Goal: Task Accomplishment & Management: Use online tool/utility

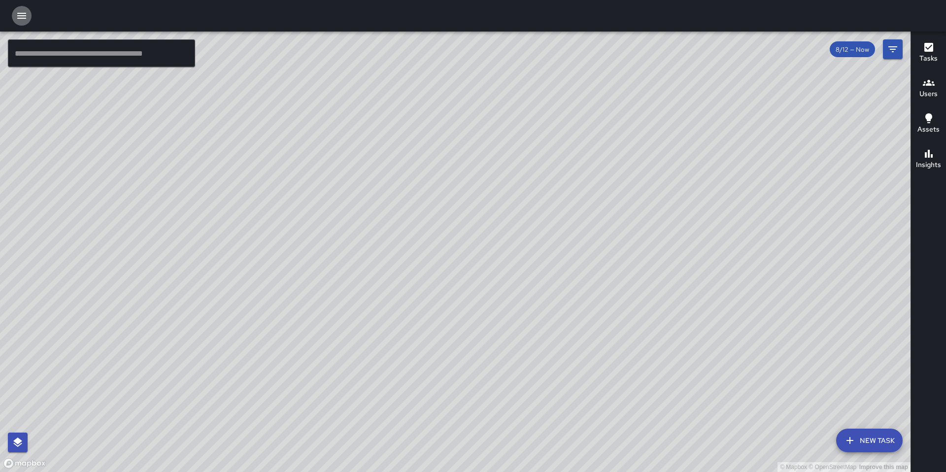
drag, startPoint x: 24, startPoint y: 14, endPoint x: 28, endPoint y: 28, distance: 14.8
click at [24, 14] on icon "button" at bounding box center [22, 16] width 12 height 12
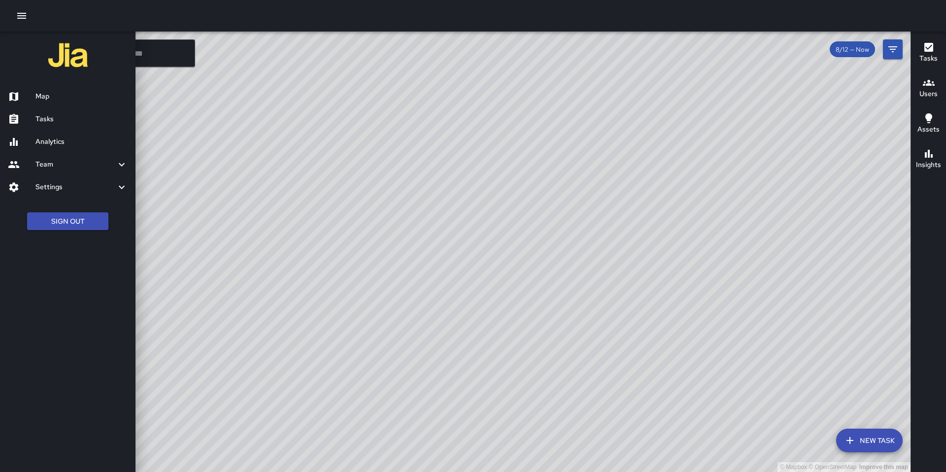
click at [31, 121] on div at bounding box center [22, 119] width 28 height 12
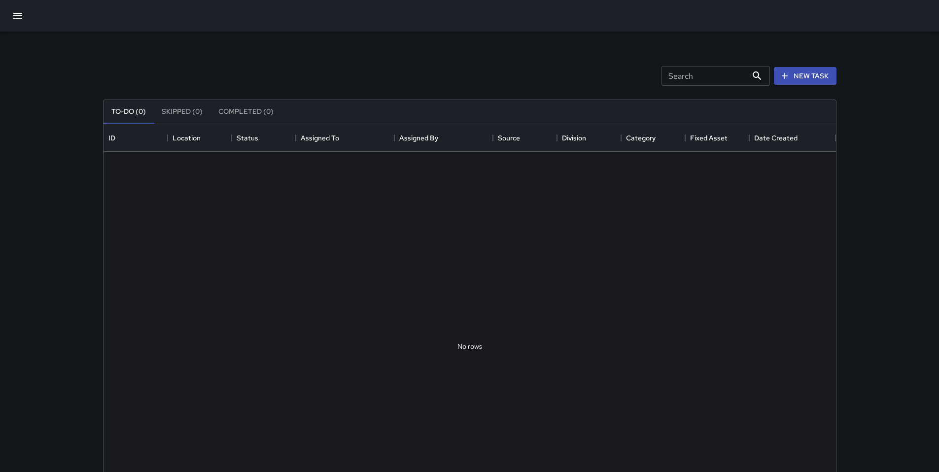
scroll to position [410, 725]
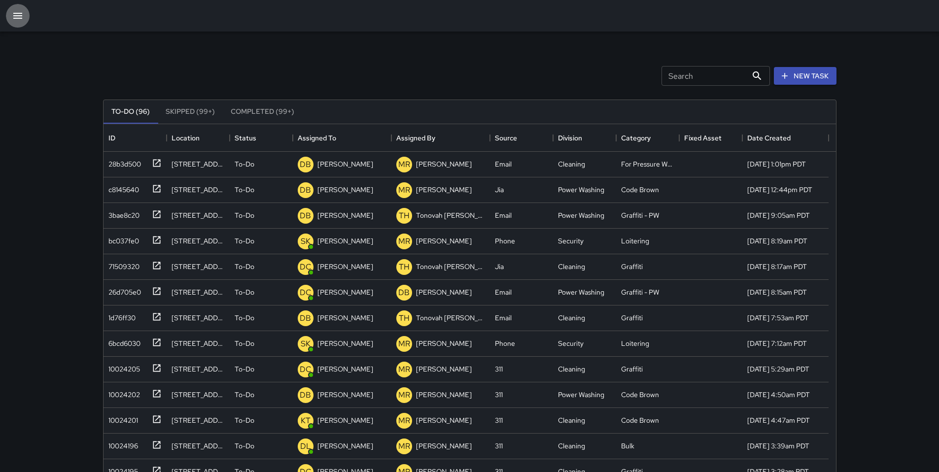
click at [15, 12] on icon "button" at bounding box center [18, 16] width 12 height 12
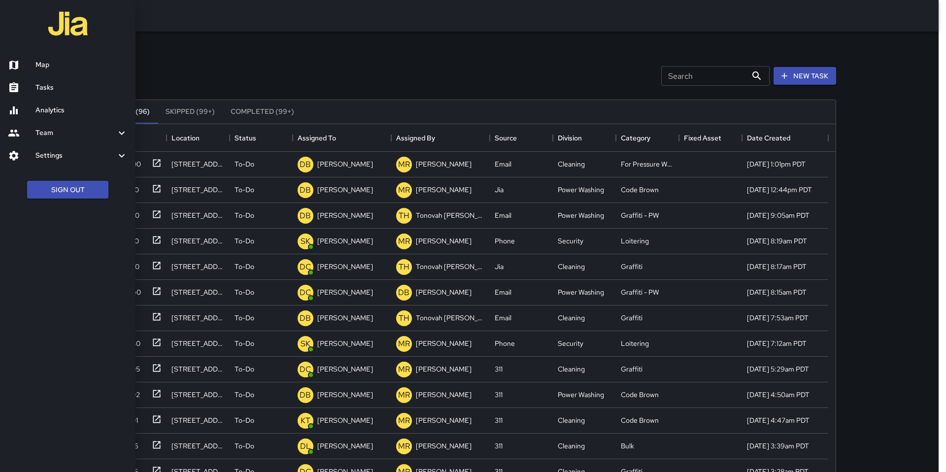
click at [42, 110] on h6 "Analytics" at bounding box center [81, 110] width 92 height 11
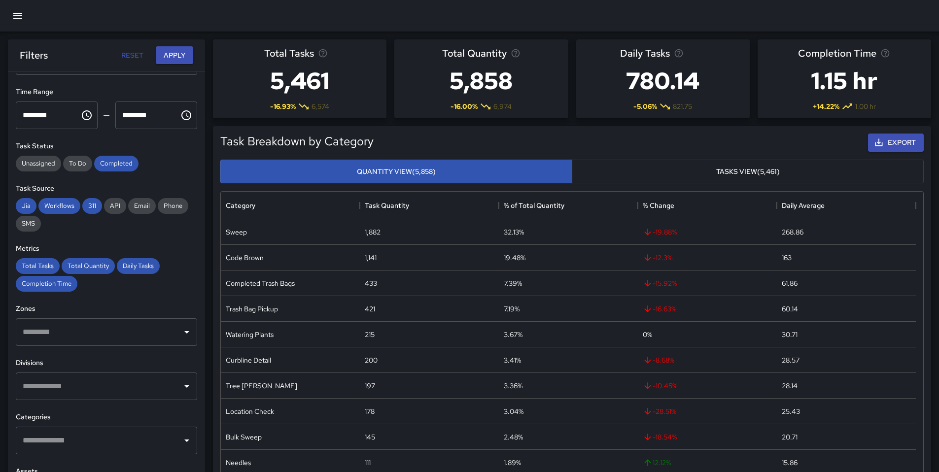
scroll to position [96, 0]
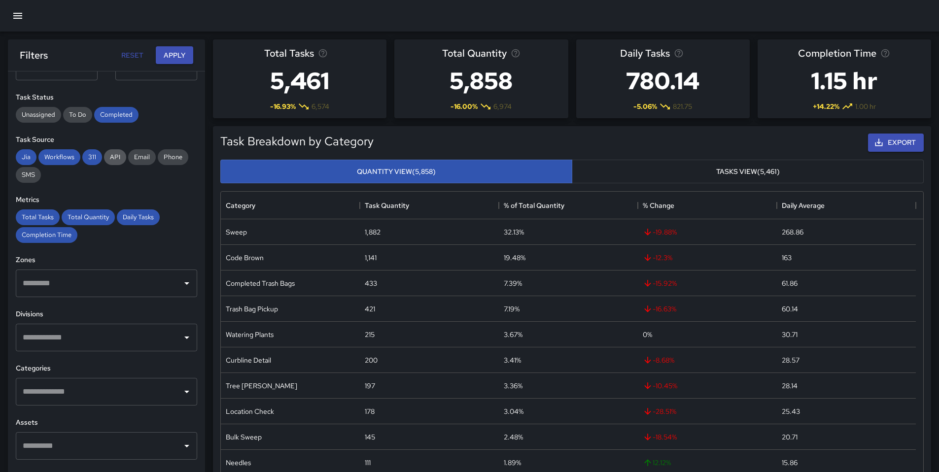
click at [112, 160] on span "API" at bounding box center [115, 157] width 22 height 8
click at [129, 159] on span "Email" at bounding box center [142, 157] width 28 height 8
drag, startPoint x: 163, startPoint y: 162, endPoint x: 151, endPoint y: 164, distance: 11.4
click at [163, 162] on div "Phone" at bounding box center [173, 157] width 31 height 16
click at [30, 178] on span "SMS" at bounding box center [28, 174] width 25 height 8
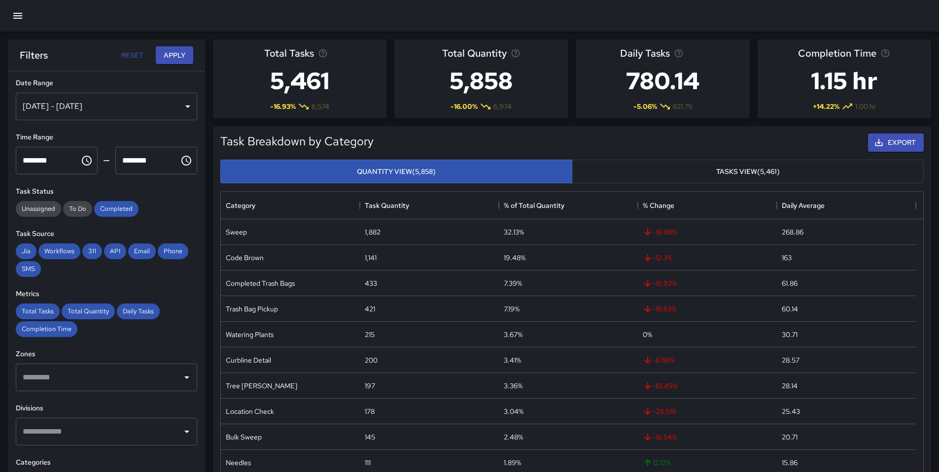
scroll to position [0, 0]
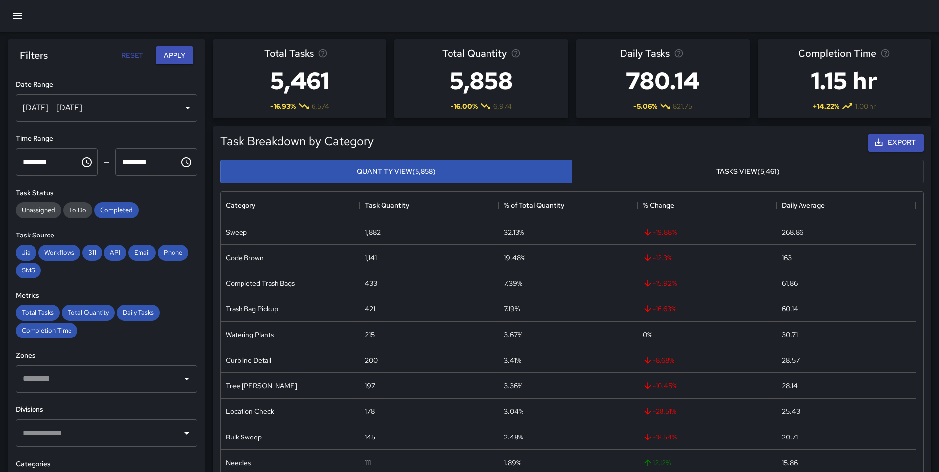
click at [69, 115] on div "[DATE] - [DATE]" at bounding box center [106, 108] width 181 height 28
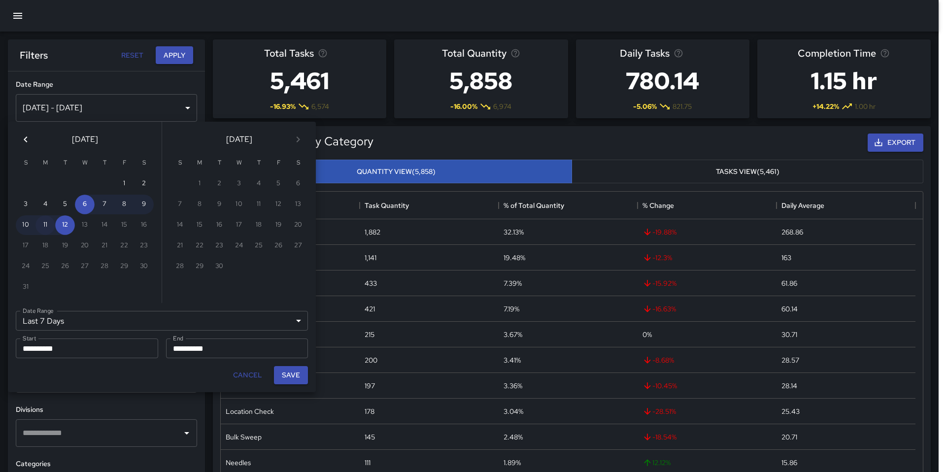
click at [46, 220] on button "11" at bounding box center [45, 225] width 20 height 20
type input "******"
type input "**********"
click at [70, 227] on button "12" at bounding box center [65, 225] width 20 height 20
click at [40, 223] on button "11" at bounding box center [45, 225] width 20 height 20
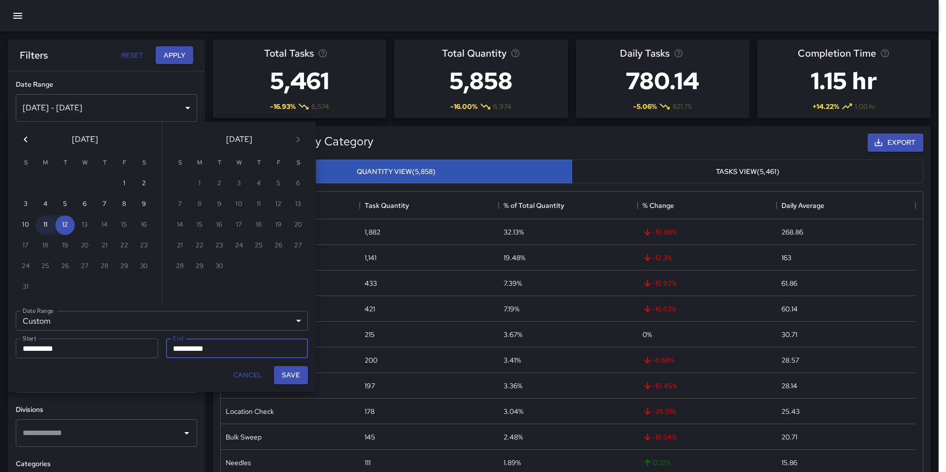
click at [50, 228] on button "11" at bounding box center [45, 225] width 20 height 20
type input "**********"
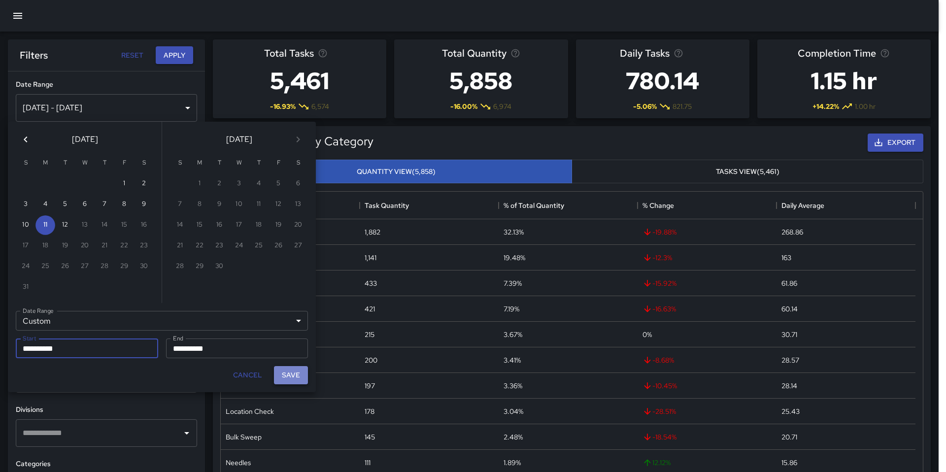
click at [281, 379] on button "Save" at bounding box center [291, 375] width 34 height 18
type input "**********"
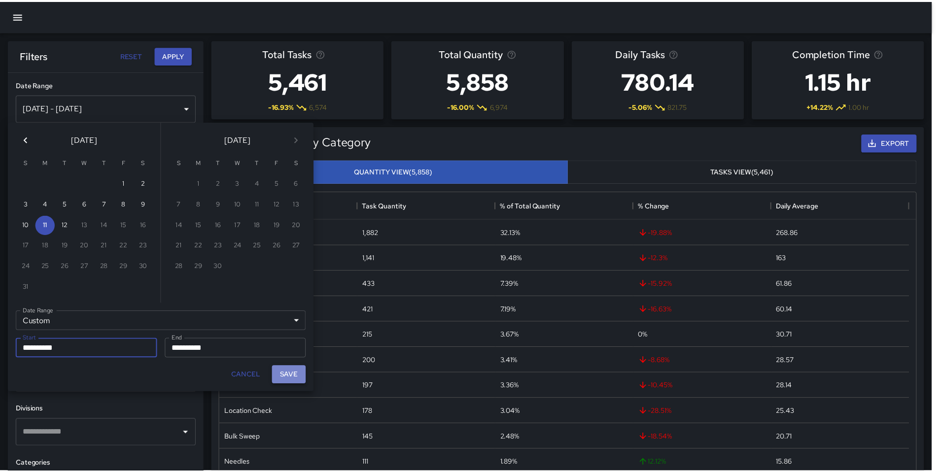
scroll to position [8, 8]
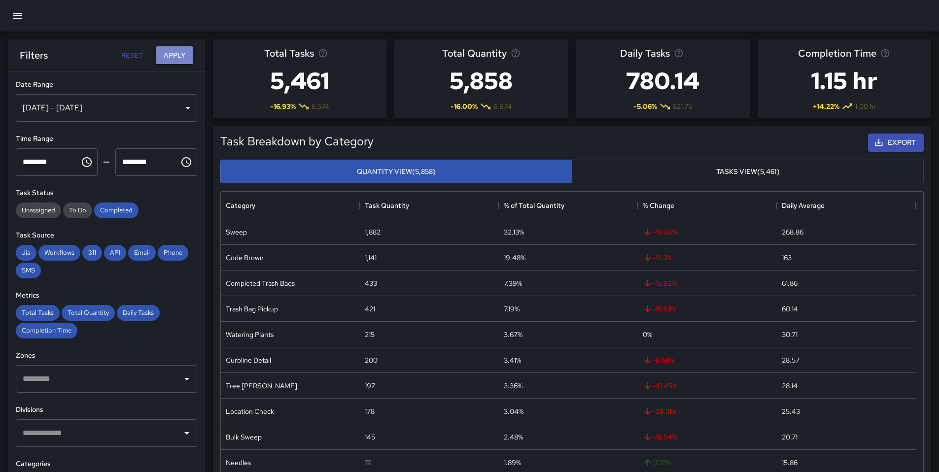
click at [175, 51] on button "Apply" at bounding box center [174, 55] width 37 height 18
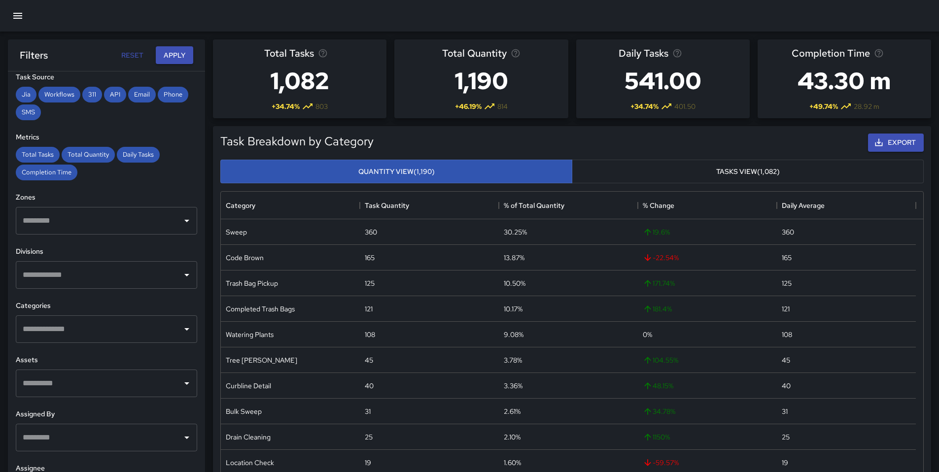
scroll to position [160, 0]
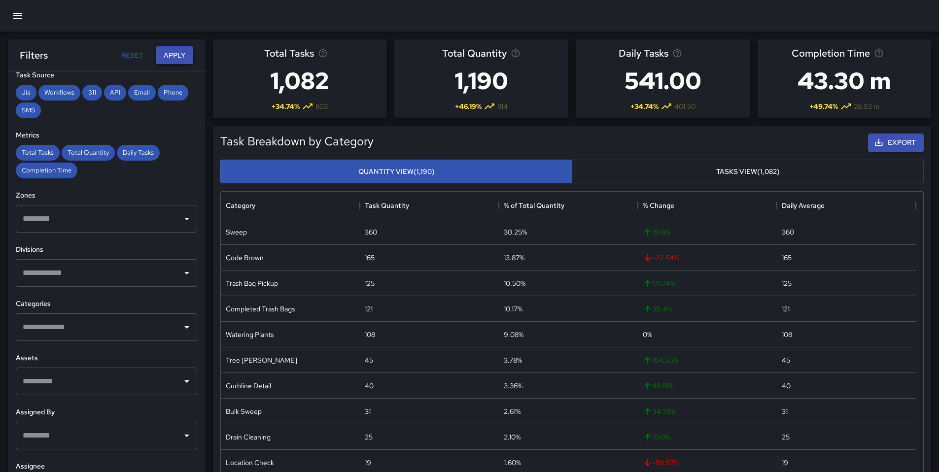
click at [179, 52] on button "Apply" at bounding box center [174, 55] width 37 height 18
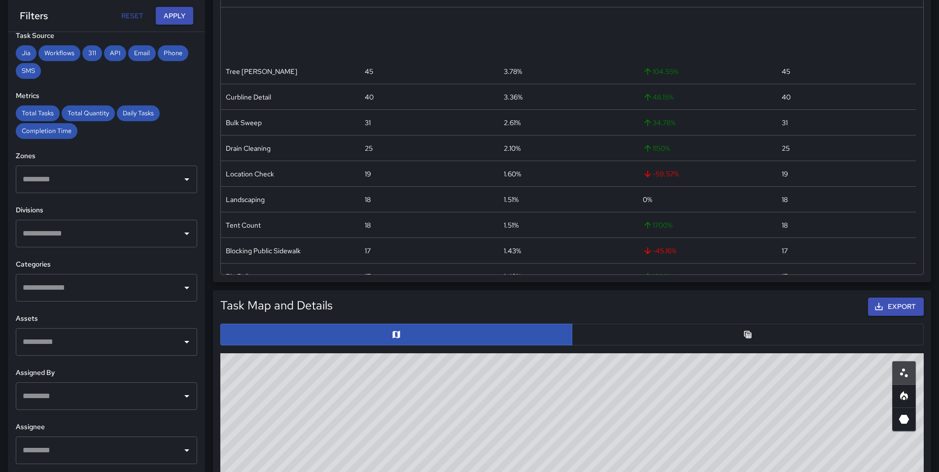
scroll to position [185, 0]
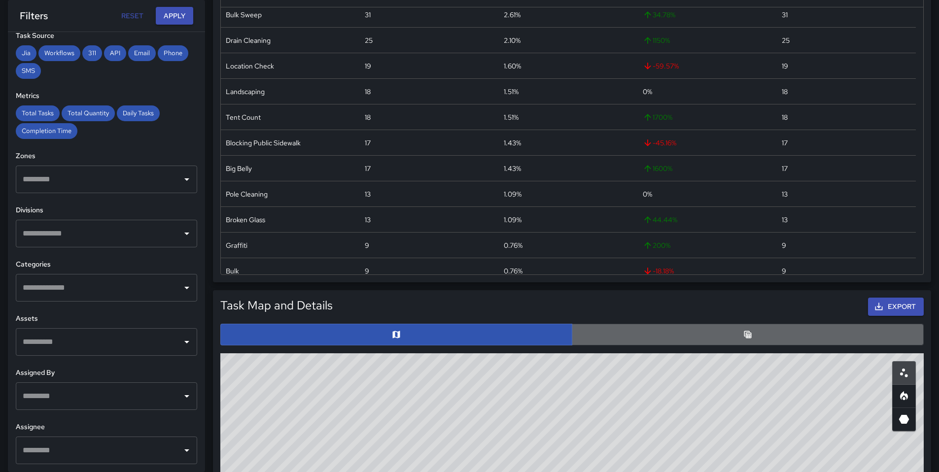
click at [598, 331] on button "button" at bounding box center [747, 335] width 352 height 22
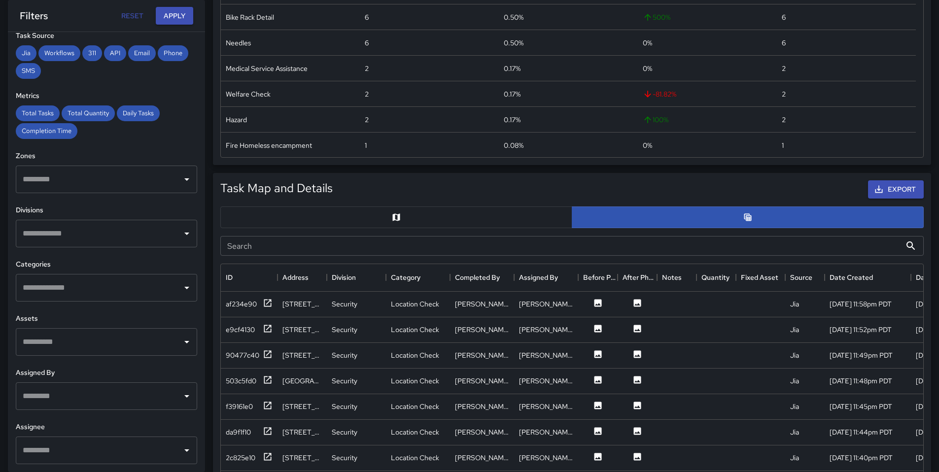
scroll to position [551, 0]
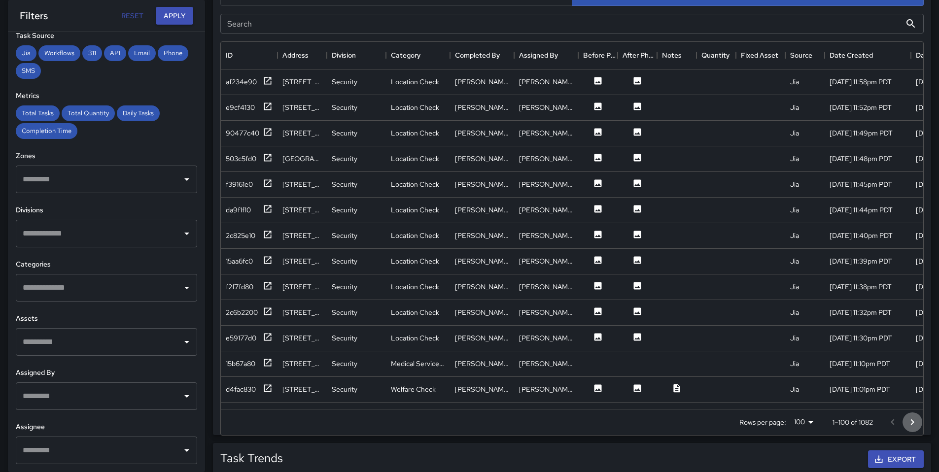
click at [912, 427] on icon "Go to next page" at bounding box center [912, 422] width 12 height 12
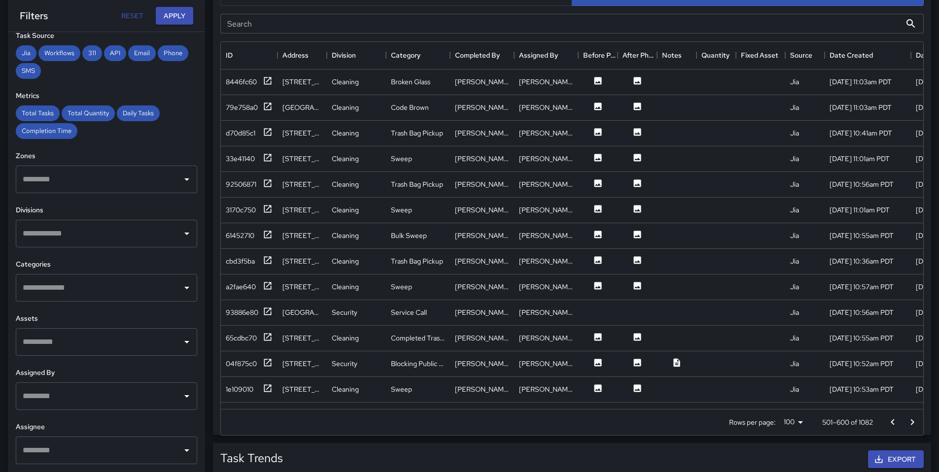
click at [912, 427] on icon "Go to next page" at bounding box center [912, 422] width 12 height 12
click at [912, 426] on icon "Go to next page" at bounding box center [912, 422] width 12 height 12
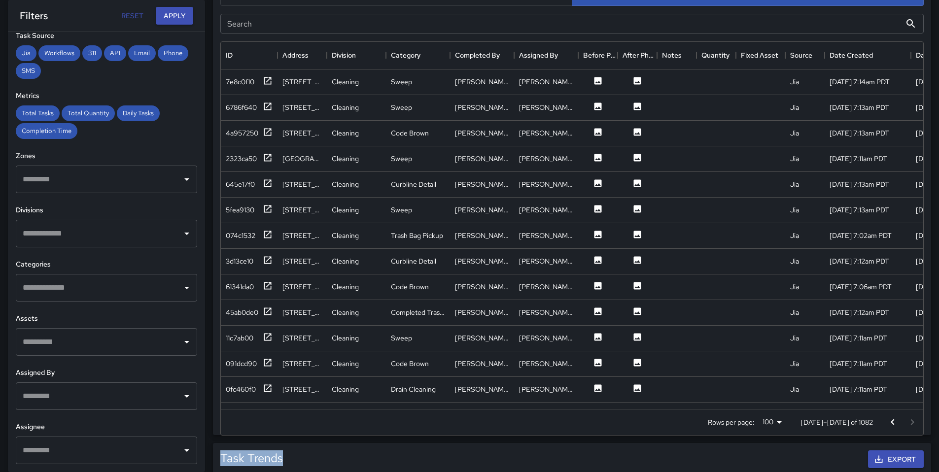
click at [912, 426] on div at bounding box center [901, 422] width 39 height 20
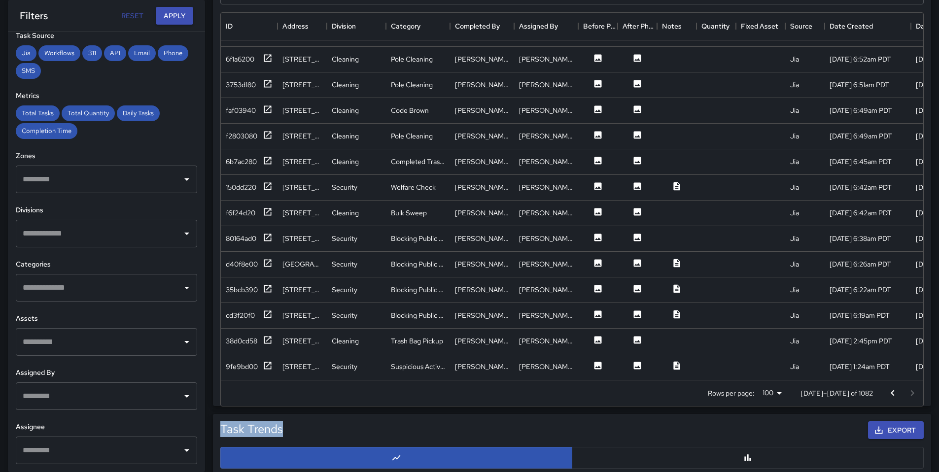
scroll to position [576, 0]
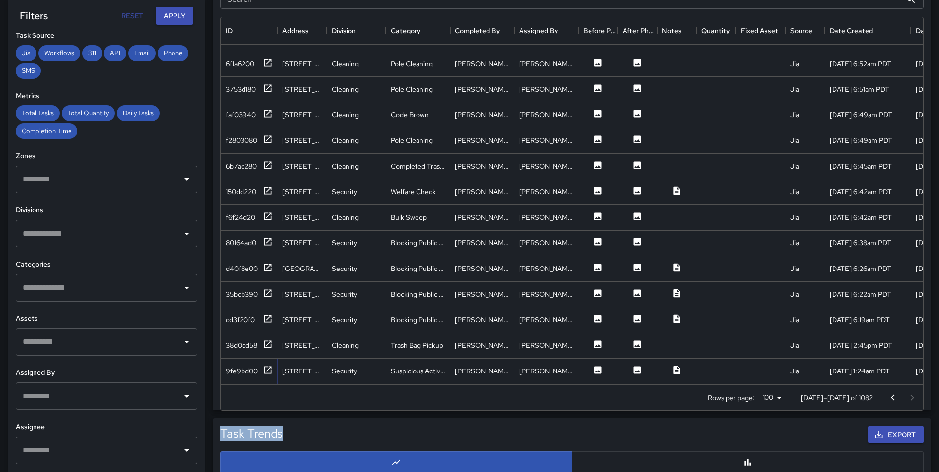
click at [247, 366] on div "9fe9bd00" at bounding box center [242, 371] width 32 height 10
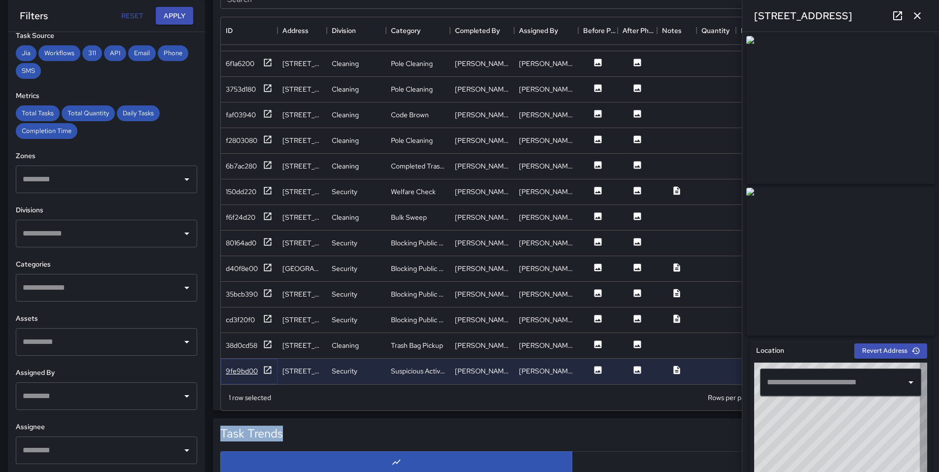
type input "**********"
click at [247, 345] on div "38d0cd58" at bounding box center [249, 346] width 57 height 26
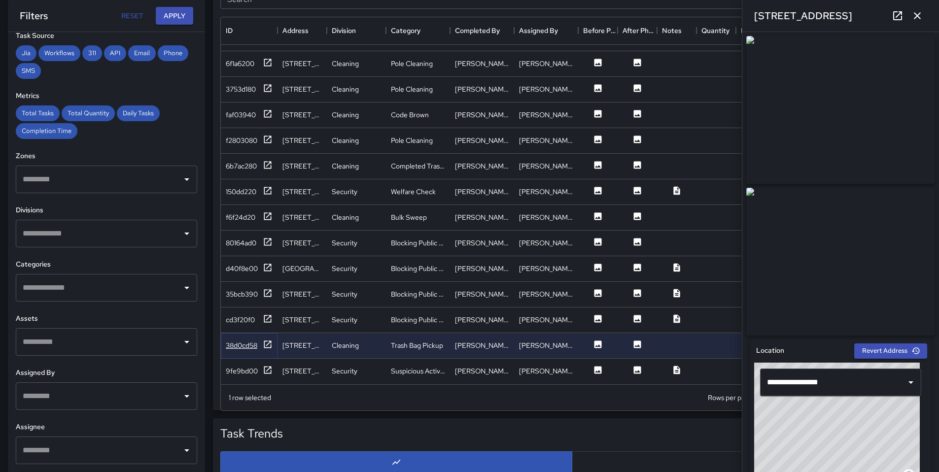
click at [246, 340] on div "38d0cd58" at bounding box center [242, 345] width 32 height 10
click at [234, 315] on div "cd3f20f0" at bounding box center [240, 320] width 29 height 10
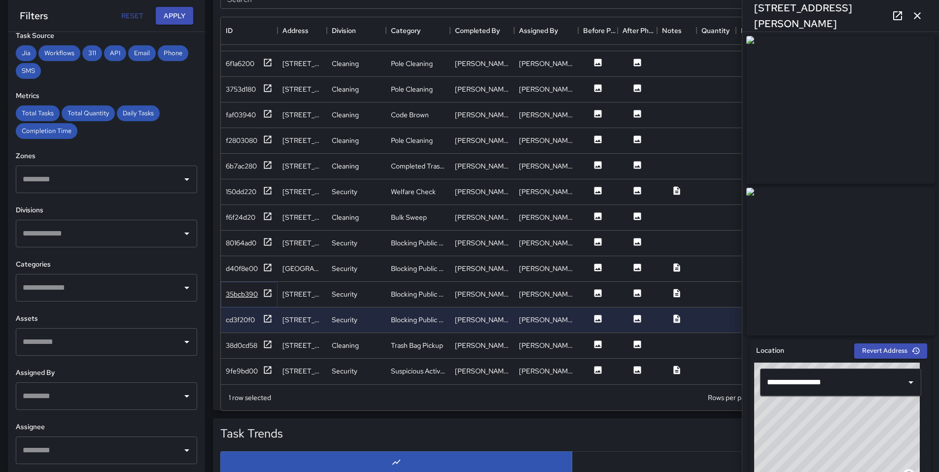
click at [233, 291] on div "35bcb390" at bounding box center [242, 294] width 32 height 10
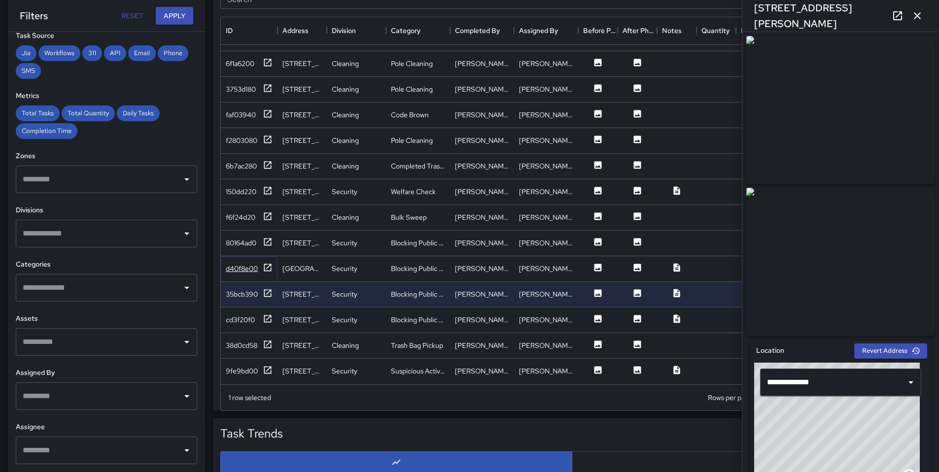
click at [237, 265] on div "d40f8e00" at bounding box center [242, 269] width 32 height 10
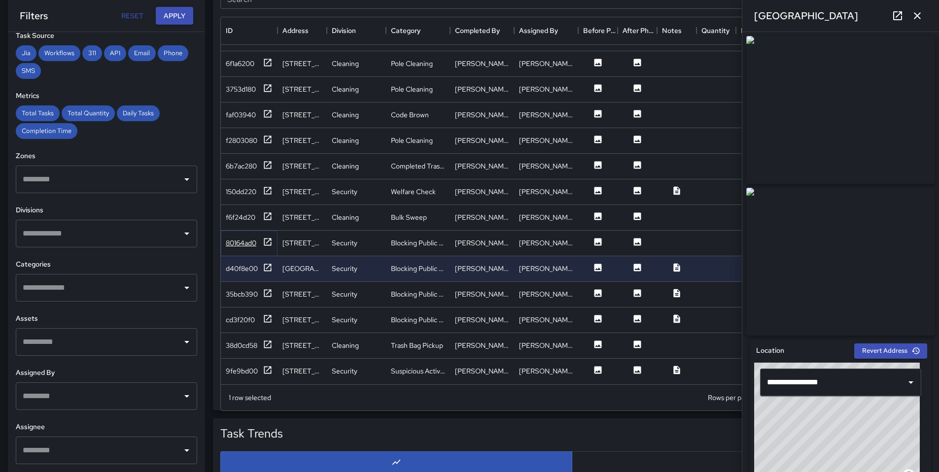
click at [242, 238] on div "80164ad0" at bounding box center [241, 243] width 31 height 10
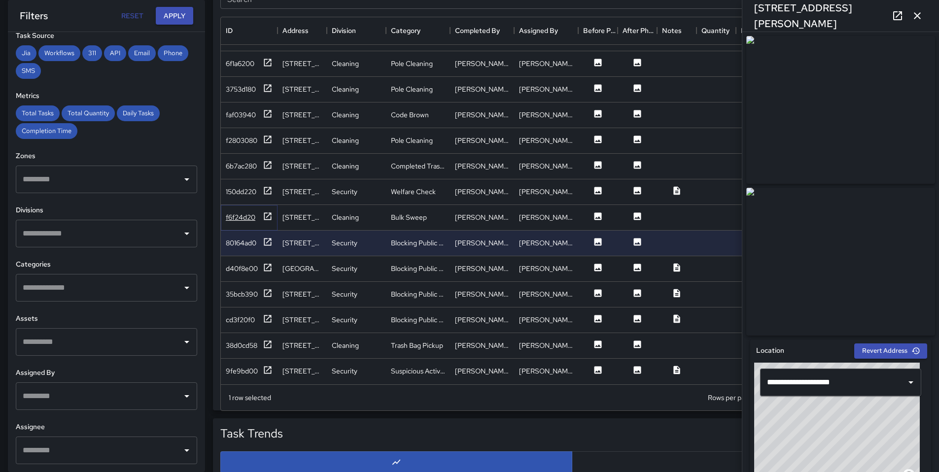
click at [238, 212] on div "f6f24d20" at bounding box center [241, 217] width 30 height 10
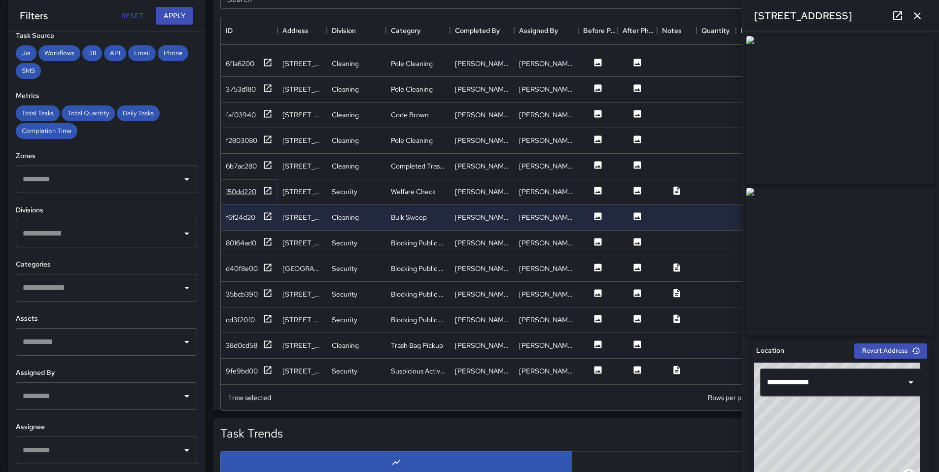
click at [245, 186] on div "150dd220" at bounding box center [249, 192] width 47 height 12
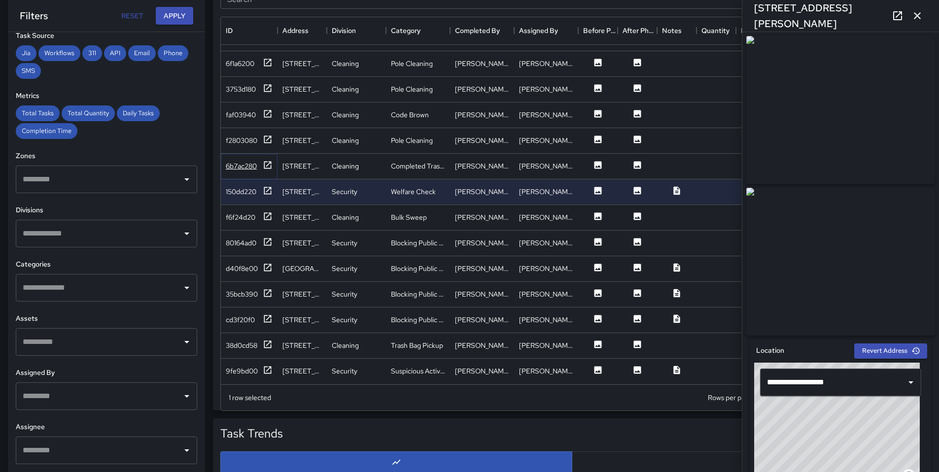
click at [245, 163] on div "6b7ac280" at bounding box center [241, 166] width 31 height 10
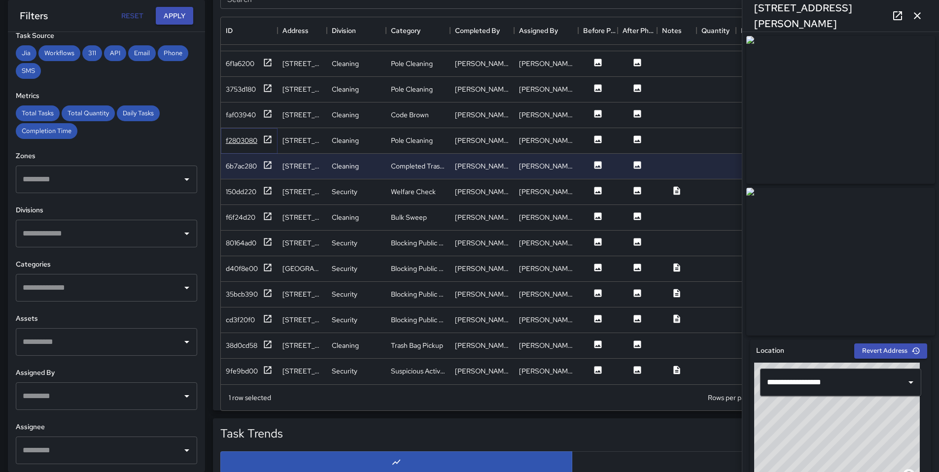
click at [243, 136] on div "f2803080" at bounding box center [242, 140] width 32 height 10
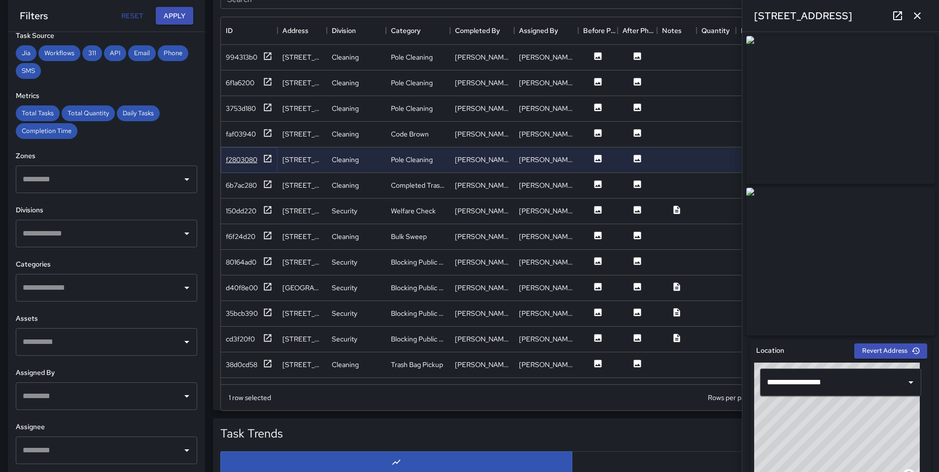
scroll to position [1740, 0]
click at [245, 142] on div "faf03940" at bounding box center [249, 137] width 57 height 26
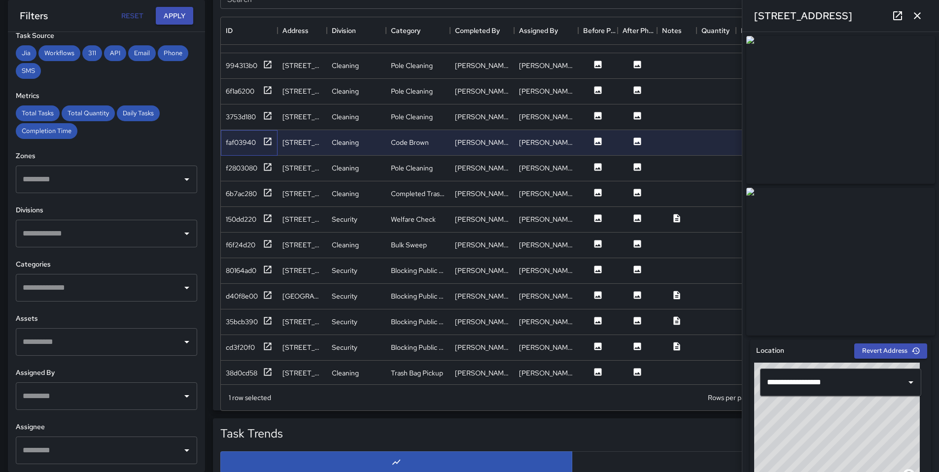
scroll to position [1724, 0]
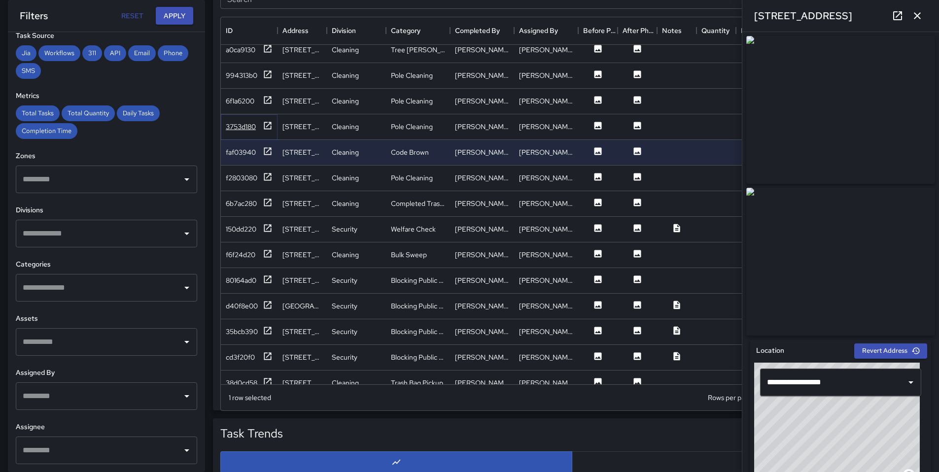
click at [249, 130] on div "3753d180" at bounding box center [241, 127] width 30 height 10
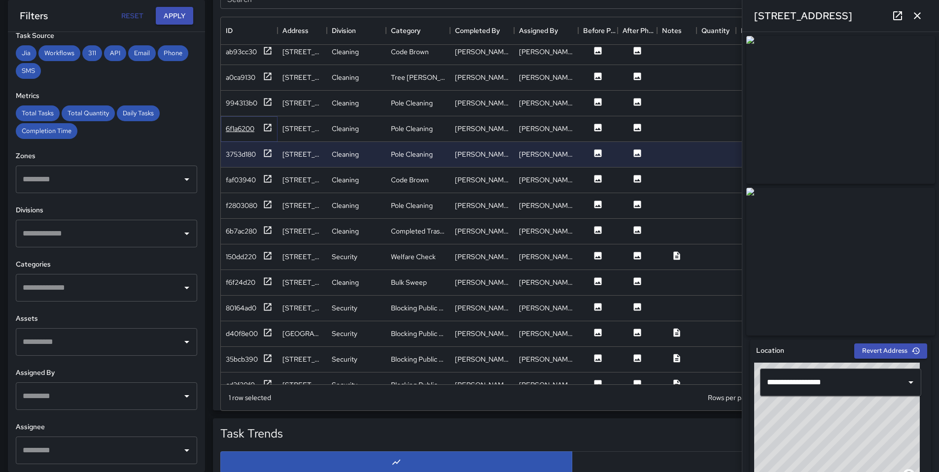
click at [247, 133] on div "6f1a6200" at bounding box center [240, 129] width 29 height 10
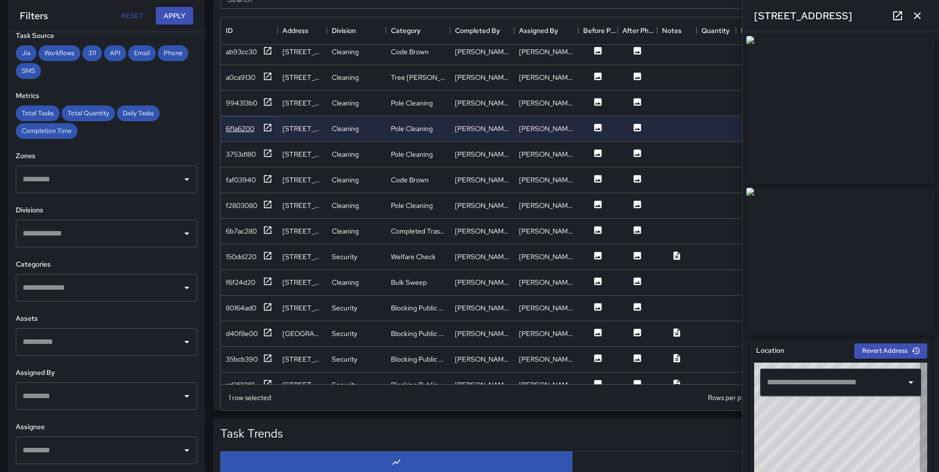
type input "**********"
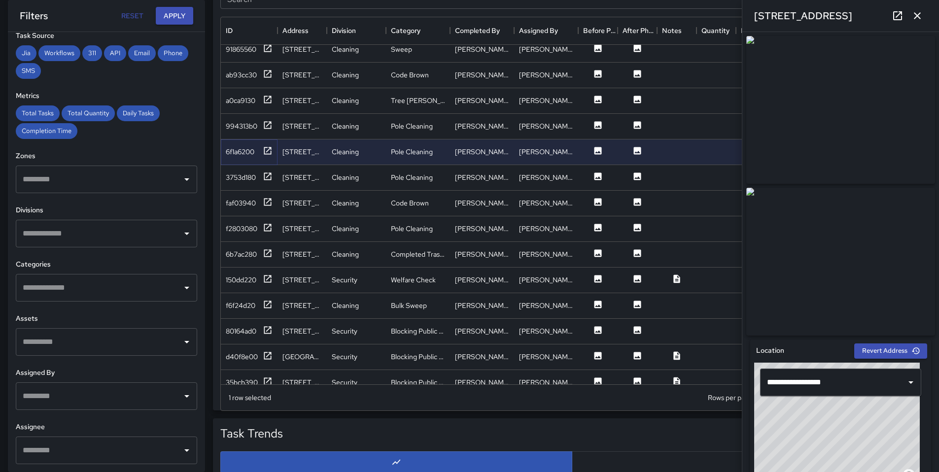
scroll to position [1673, 0]
click at [242, 180] on div "3753d180" at bounding box center [241, 178] width 30 height 10
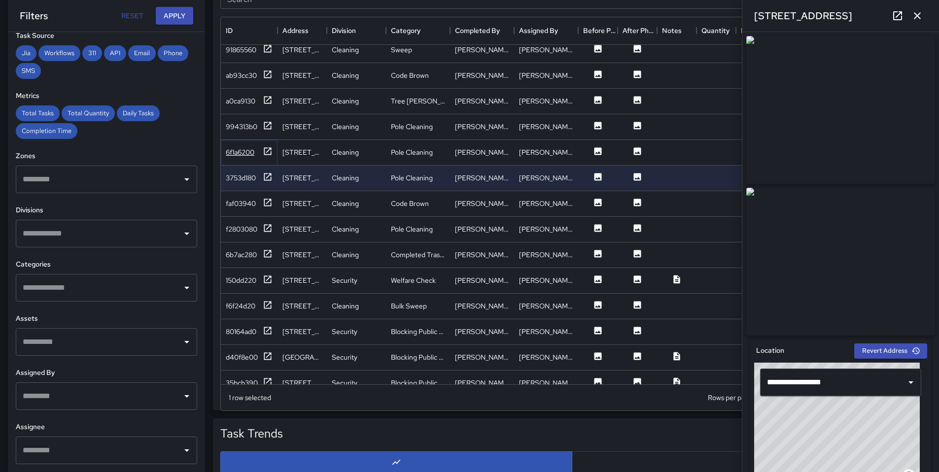
click at [243, 157] on div "6f1a6200" at bounding box center [240, 152] width 29 height 10
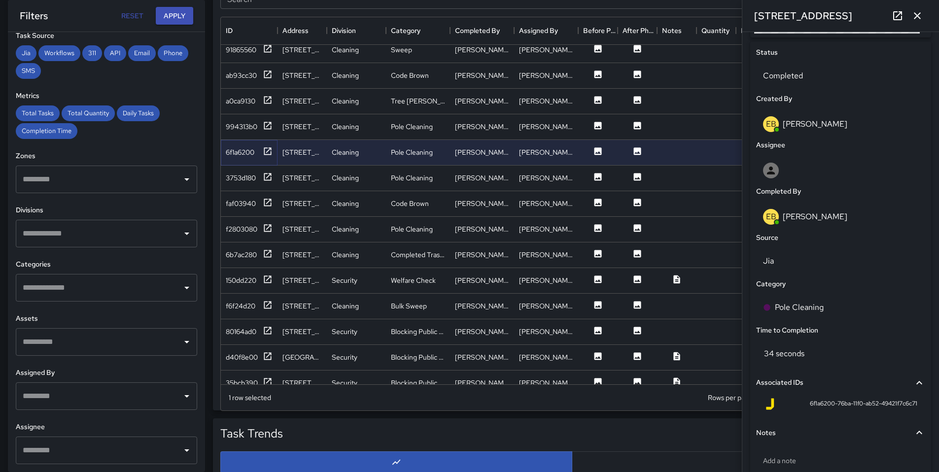
scroll to position [463, 0]
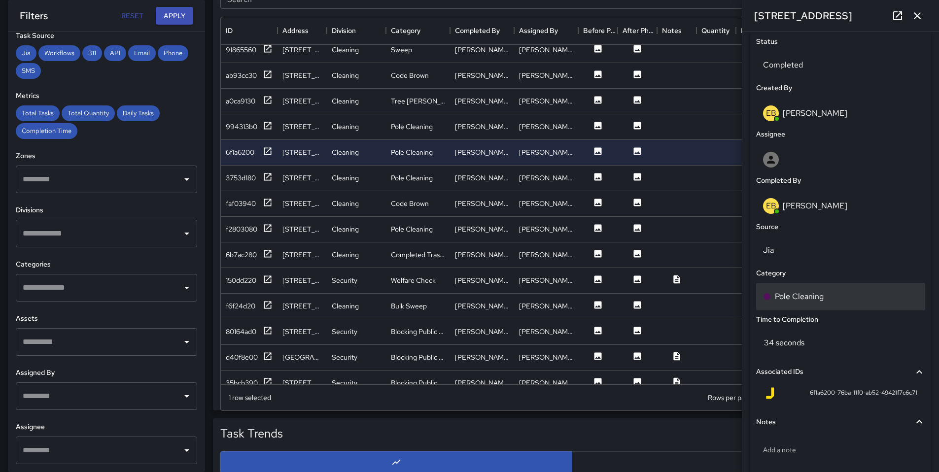
click at [799, 303] on p "Pole Cleaning" at bounding box center [798, 297] width 49 height 12
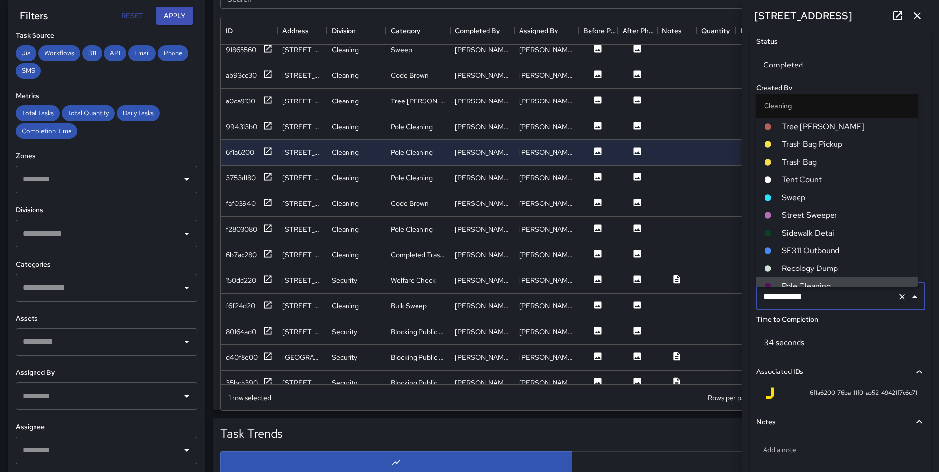
scroll to position [8, 0]
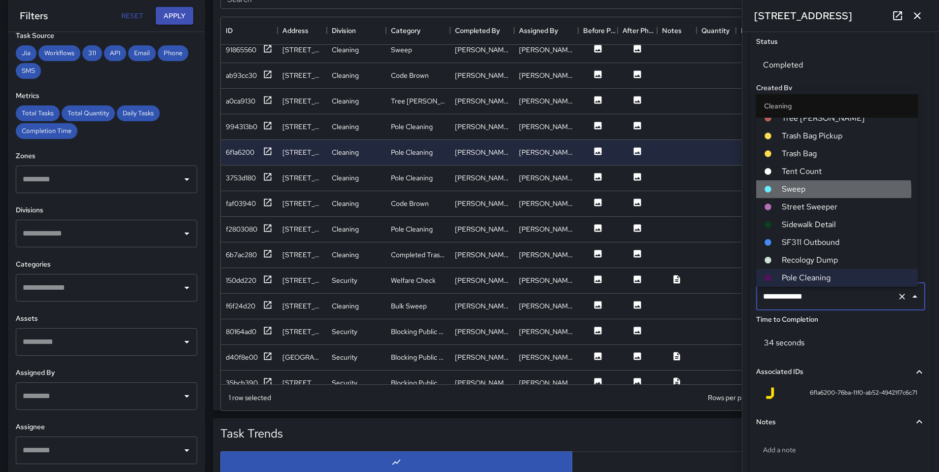
click at [801, 192] on span "Sweep" at bounding box center [845, 189] width 128 height 12
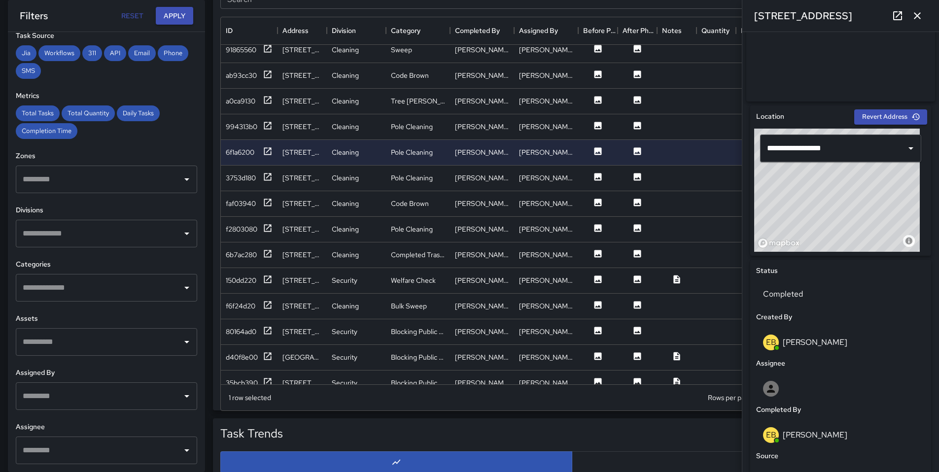
scroll to position [233, 0]
click at [257, 151] on div "6f1a6200" at bounding box center [249, 152] width 47 height 12
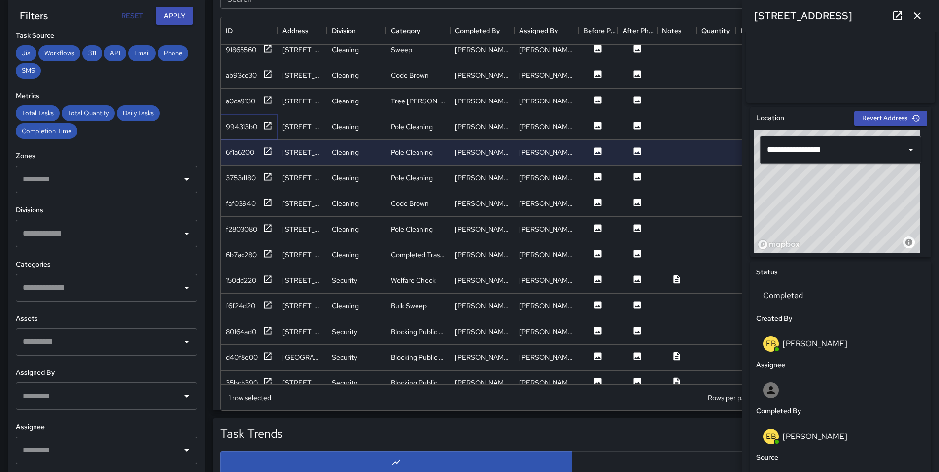
click at [247, 128] on div "994313b0" at bounding box center [242, 127] width 32 height 10
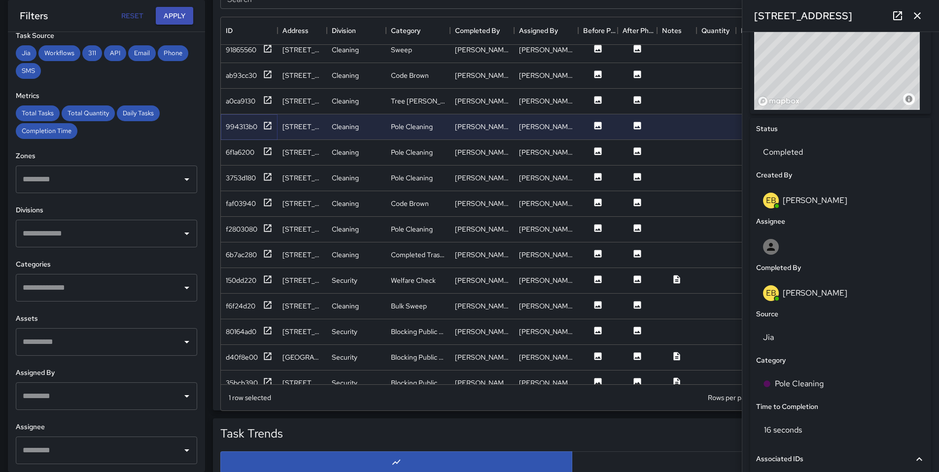
scroll to position [376, 0]
click at [801, 393] on div "Pole Cleaning" at bounding box center [840, 384] width 169 height 28
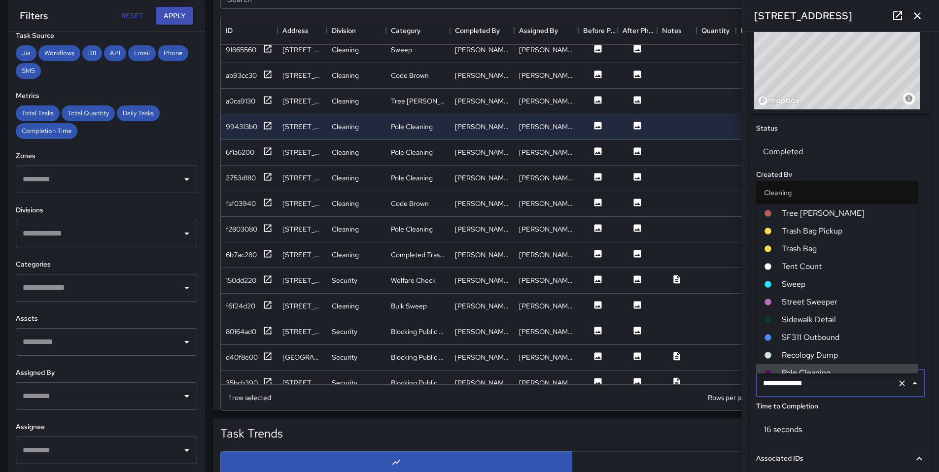
scroll to position [8, 0]
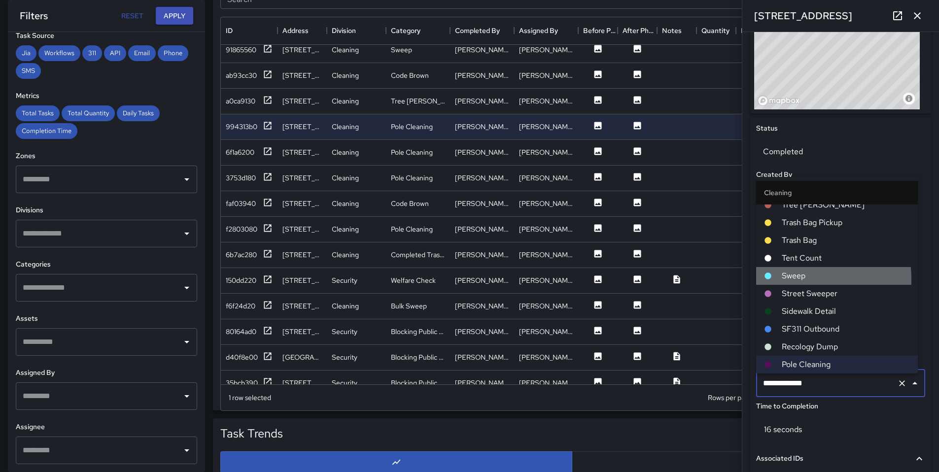
click at [794, 279] on span "Sweep" at bounding box center [845, 276] width 128 height 12
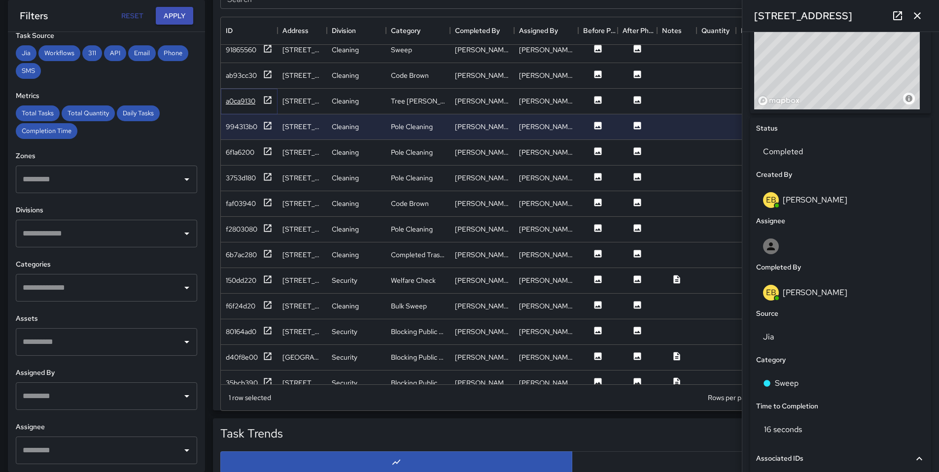
click at [246, 106] on div "a0ca9130" at bounding box center [249, 101] width 47 height 12
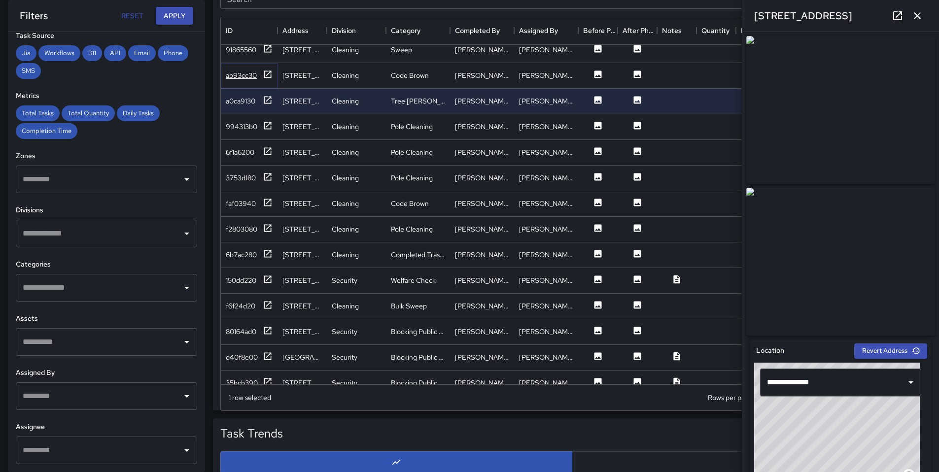
click at [252, 78] on div "ab93cc30" at bounding box center [241, 75] width 31 height 10
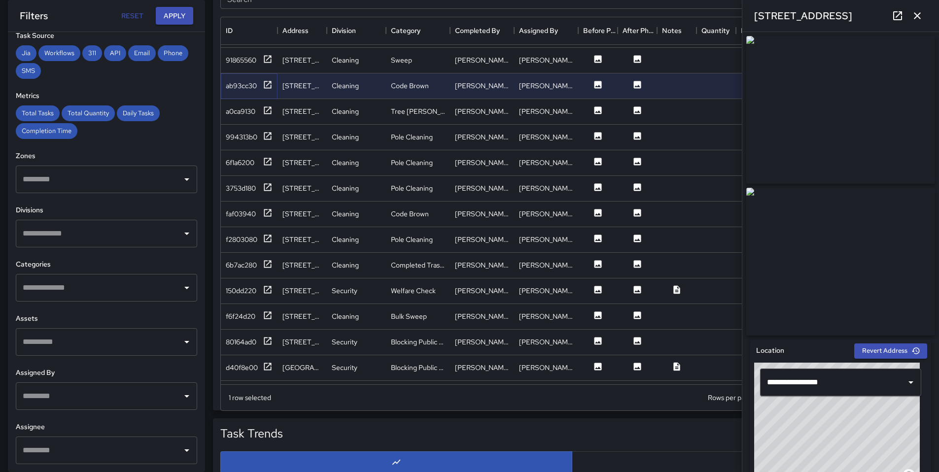
scroll to position [1670, 0]
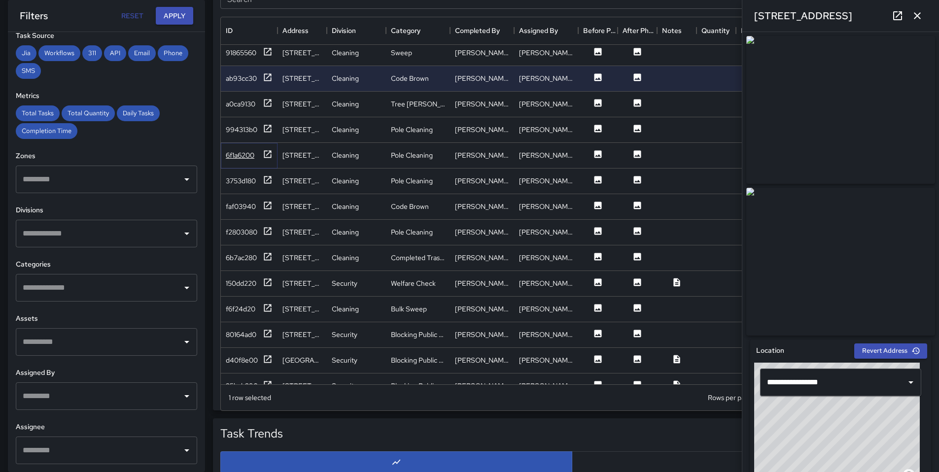
click at [244, 155] on div "6f1a6200" at bounding box center [240, 155] width 29 height 10
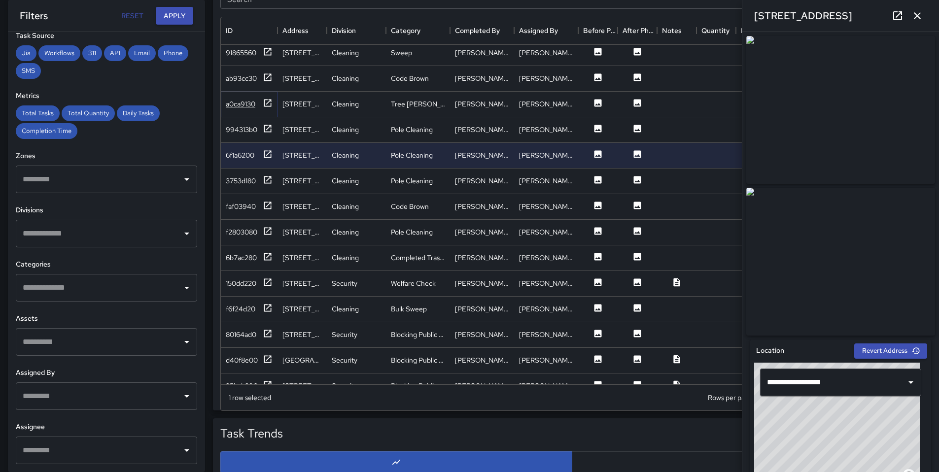
click at [238, 108] on div "a0ca9130" at bounding box center [241, 104] width 30 height 10
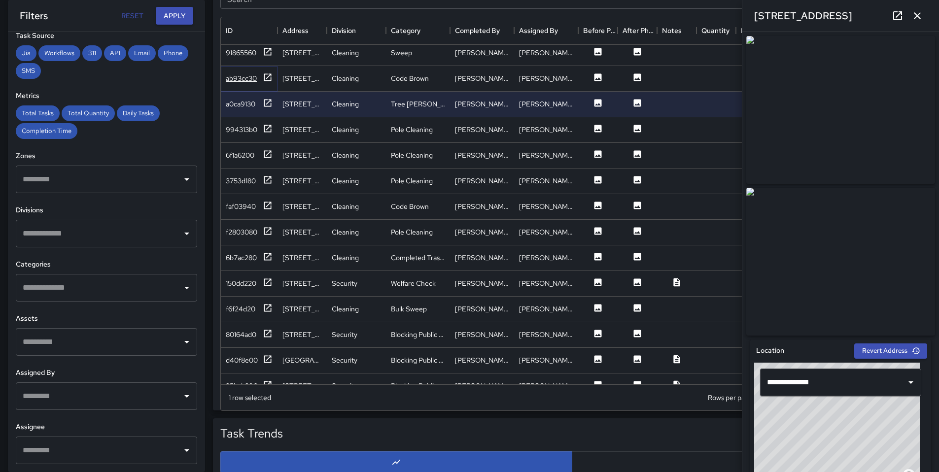
click at [239, 79] on div "ab93cc30" at bounding box center [241, 78] width 31 height 10
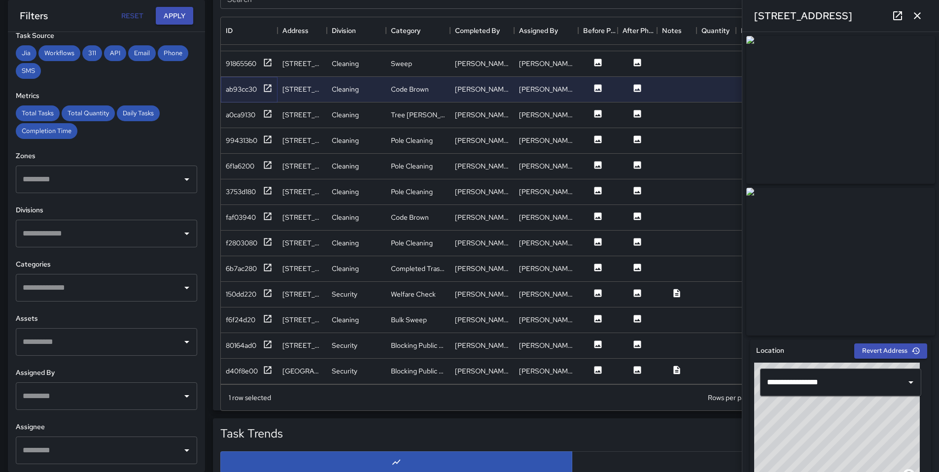
scroll to position [1607, 0]
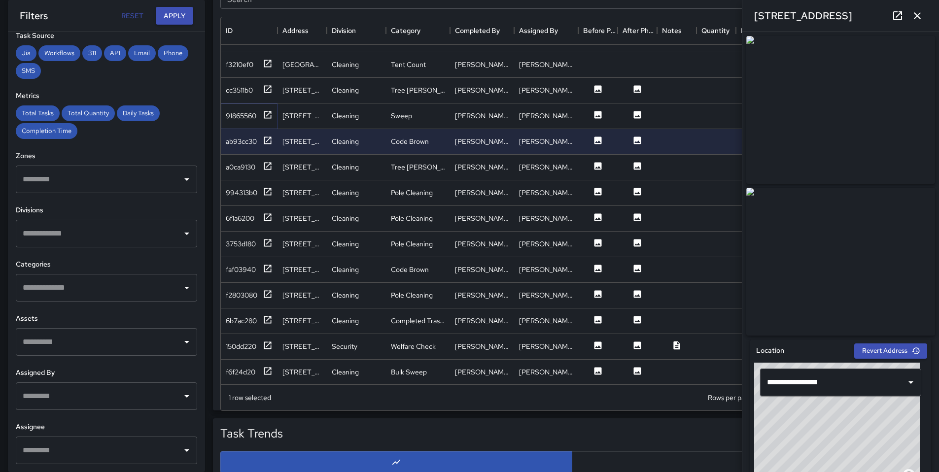
click at [230, 112] on div "91865560" at bounding box center [241, 116] width 31 height 10
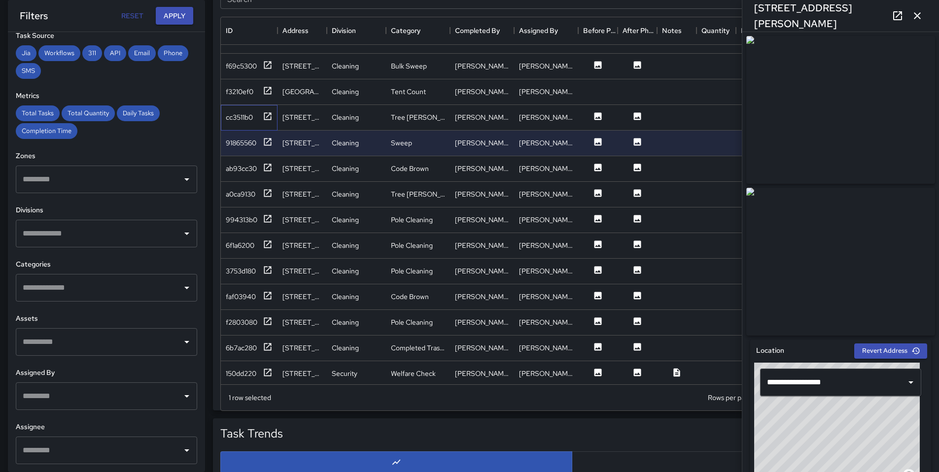
click at [249, 123] on div "cc3511b0" at bounding box center [249, 118] width 57 height 26
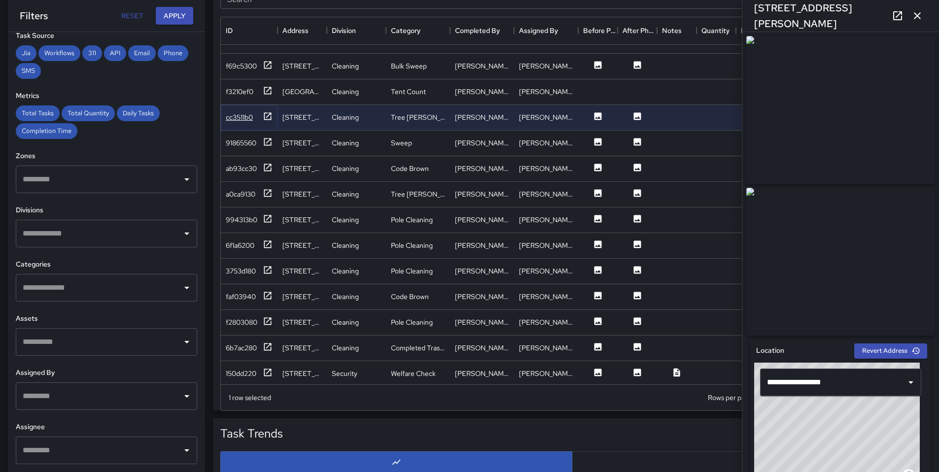
click at [241, 116] on div "cc3511b0" at bounding box center [239, 117] width 27 height 10
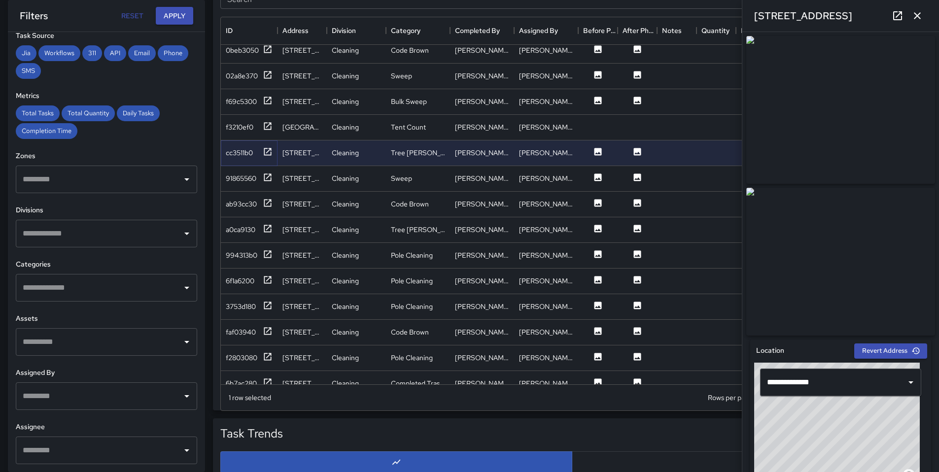
scroll to position [1537, 0]
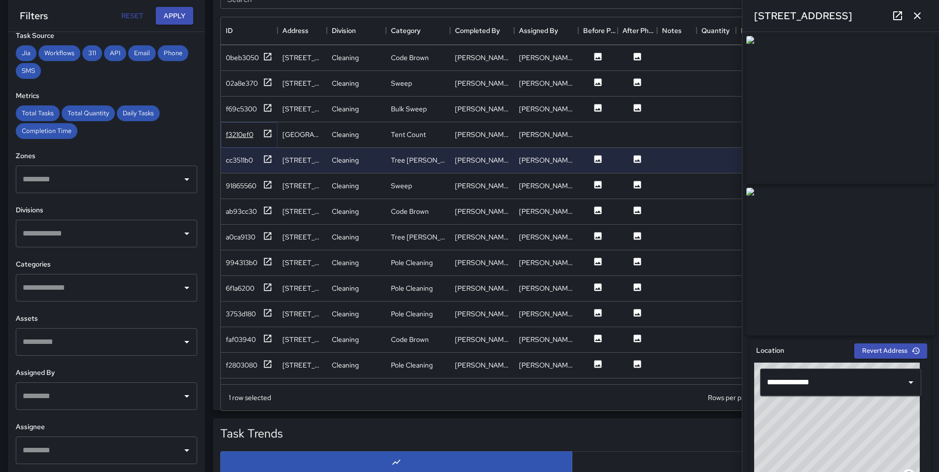
click at [247, 136] on div "f3210ef0" at bounding box center [240, 135] width 28 height 10
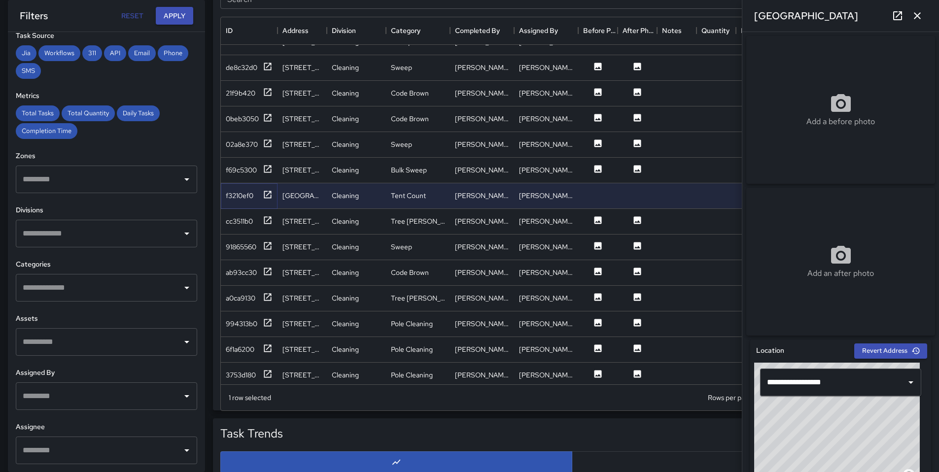
scroll to position [1475, 0]
click at [249, 168] on div "f69c5300" at bounding box center [241, 171] width 31 height 10
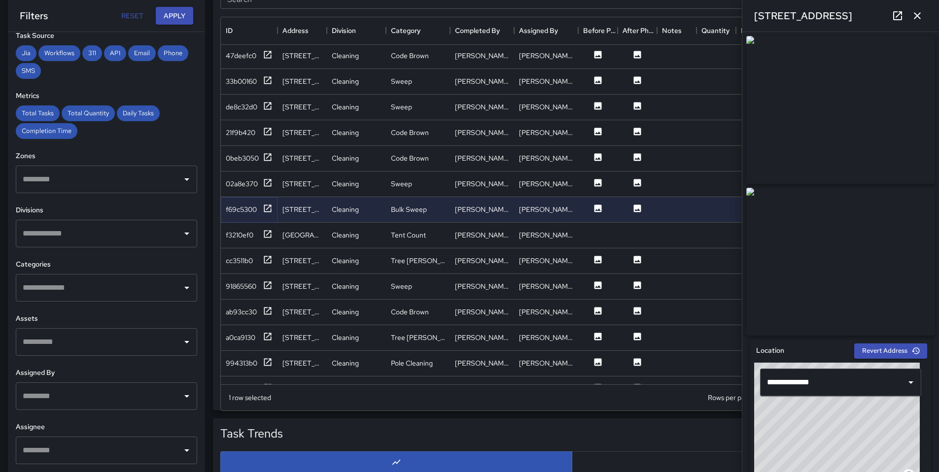
scroll to position [1433, 0]
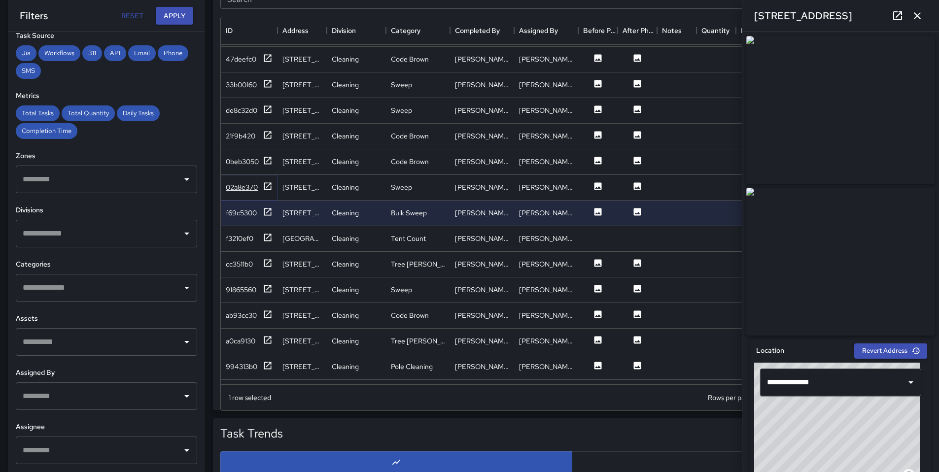
click at [251, 191] on div "02a8e370" at bounding box center [242, 187] width 32 height 10
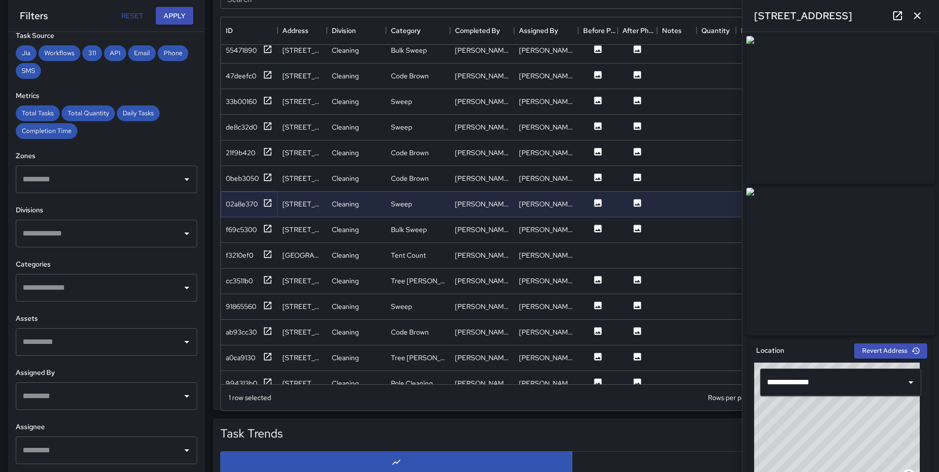
scroll to position [1415, 0]
click at [244, 178] on div "0beb3050" at bounding box center [242, 179] width 33 height 10
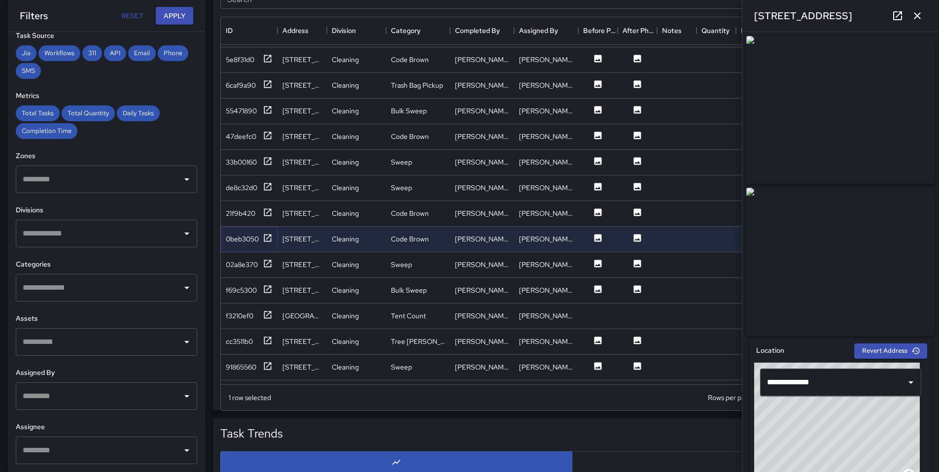
scroll to position [1346, 0]
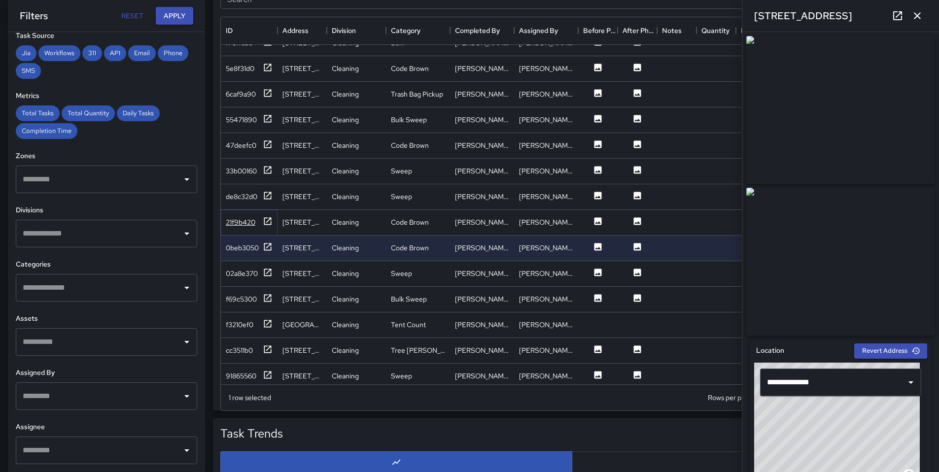
click at [244, 218] on div "21f9b420" at bounding box center [241, 222] width 30 height 10
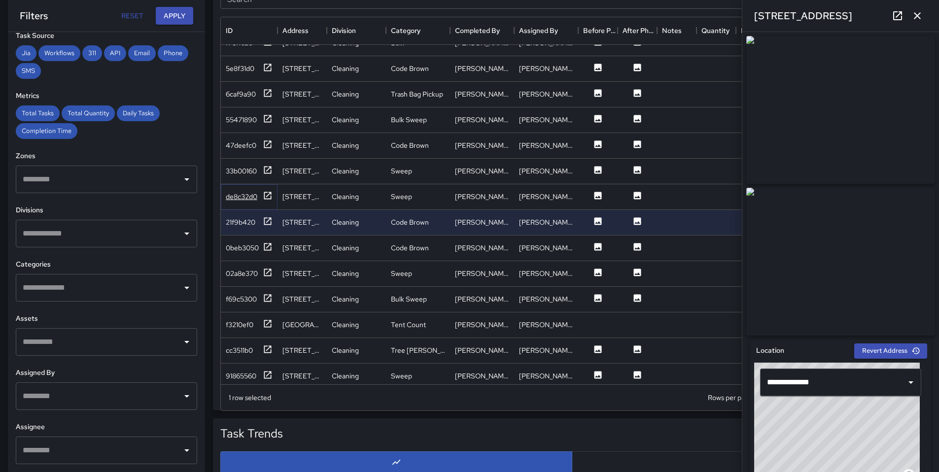
click at [242, 200] on div "de8c32d0" at bounding box center [242, 197] width 32 height 10
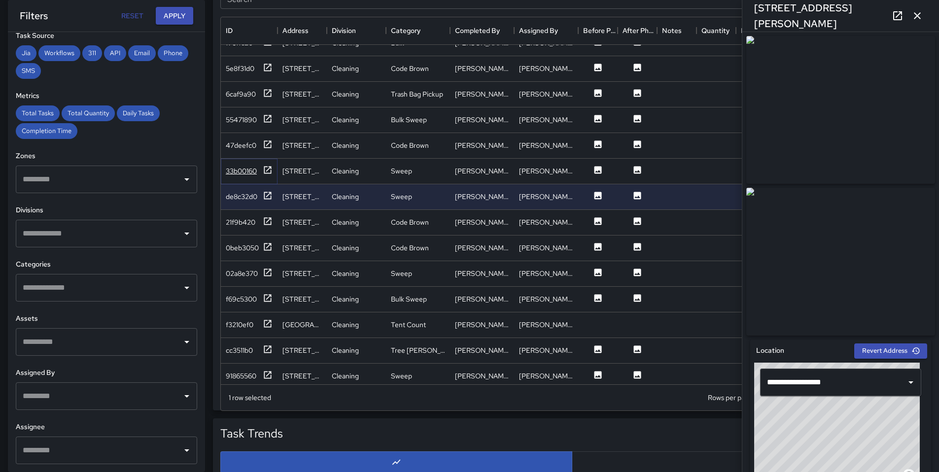
click at [245, 174] on div "33b00160" at bounding box center [241, 171] width 31 height 10
